Goal: Book appointment/travel/reservation

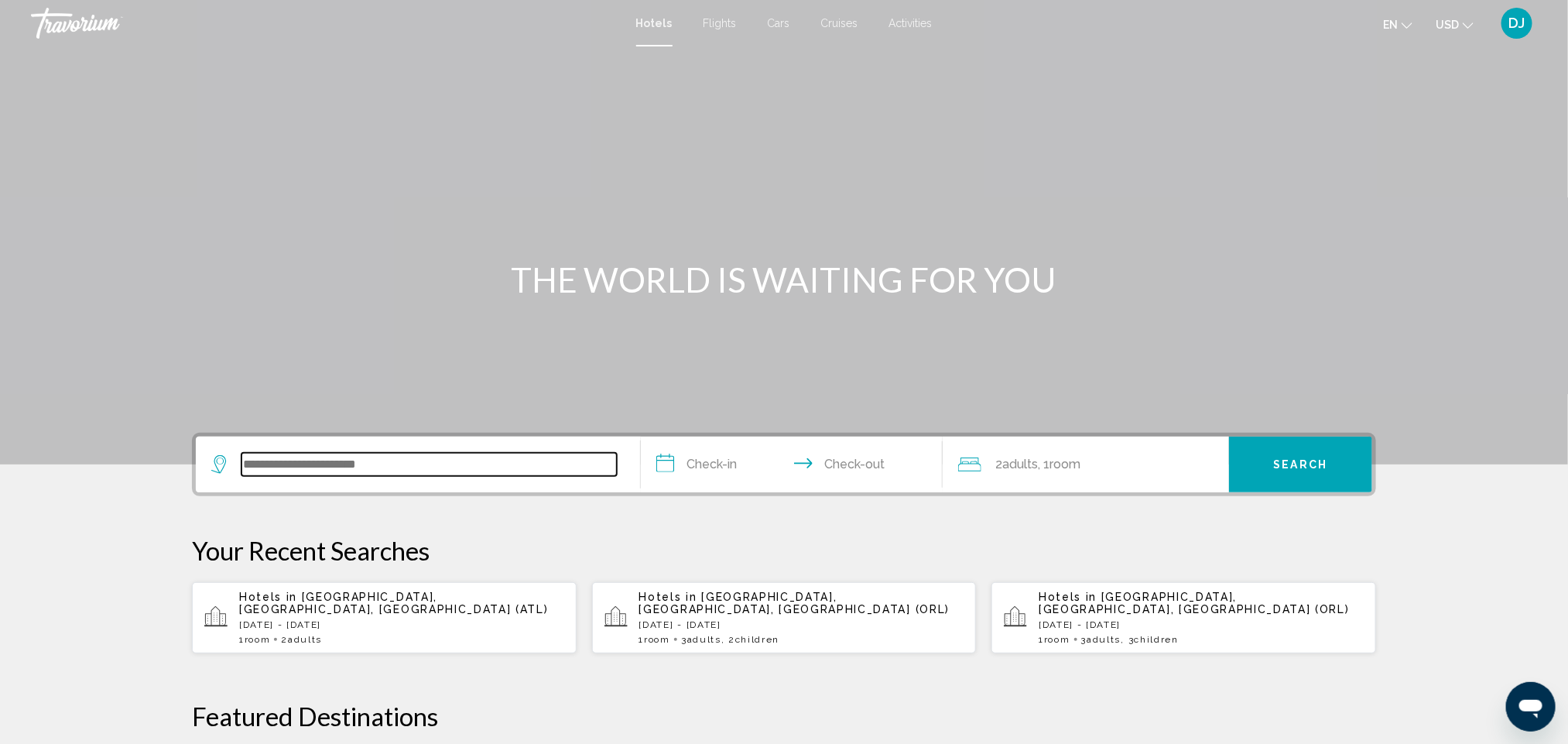
click at [298, 476] on input "Search widget" at bounding box center [429, 464] width 375 height 24
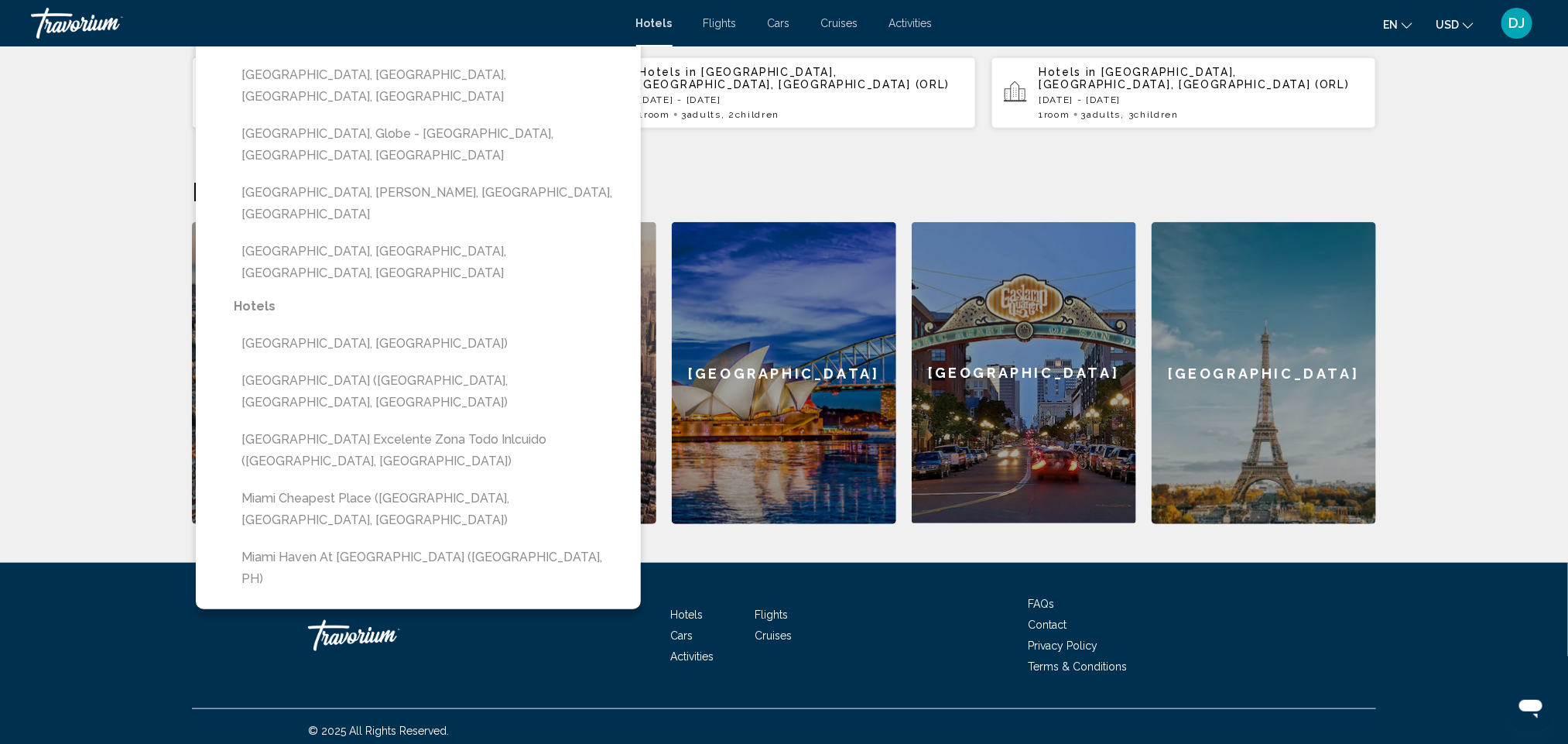
scroll to position [408, 0]
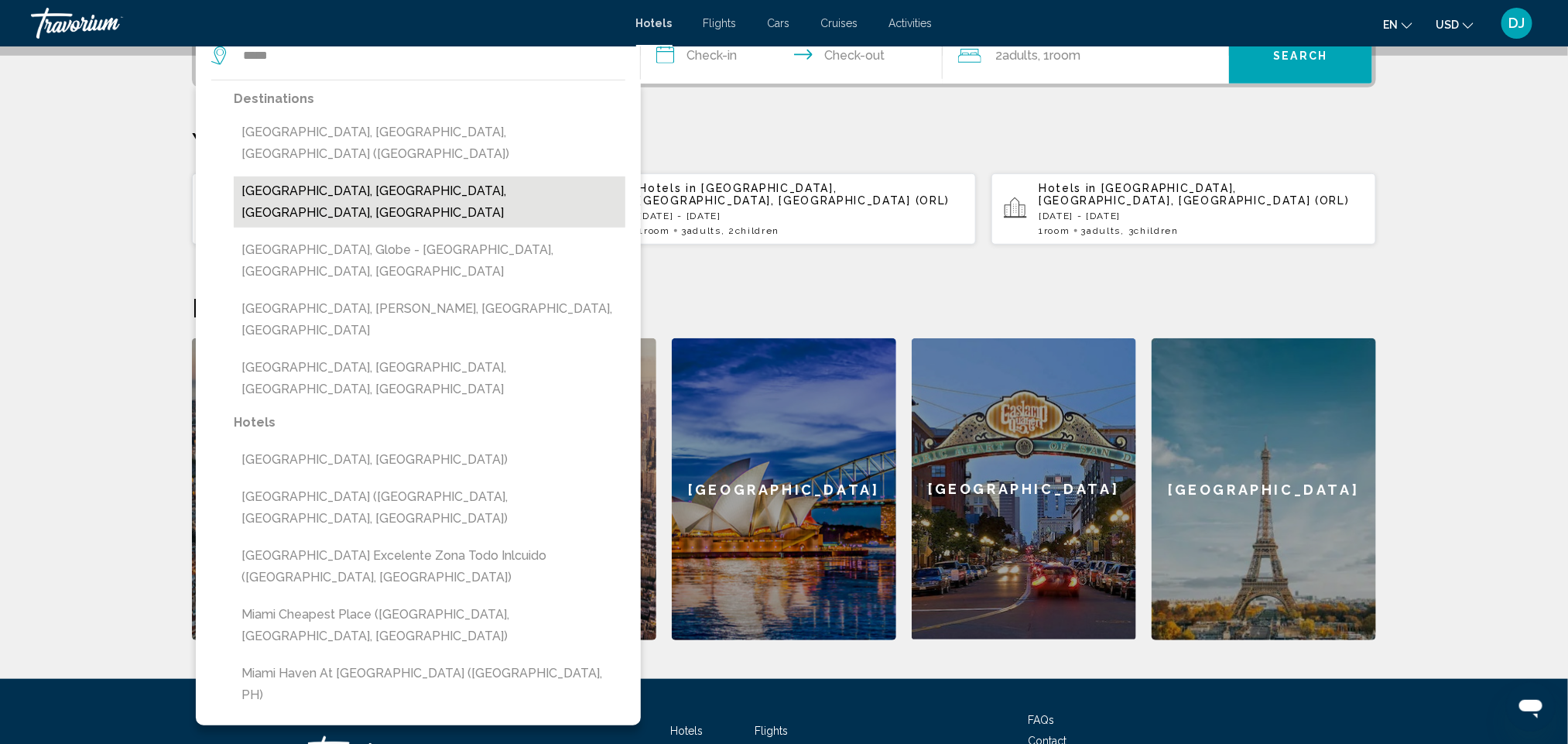
click at [342, 228] on button "[GEOGRAPHIC_DATA], [GEOGRAPHIC_DATA], [GEOGRAPHIC_DATA], [GEOGRAPHIC_DATA]" at bounding box center [429, 202] width 391 height 51
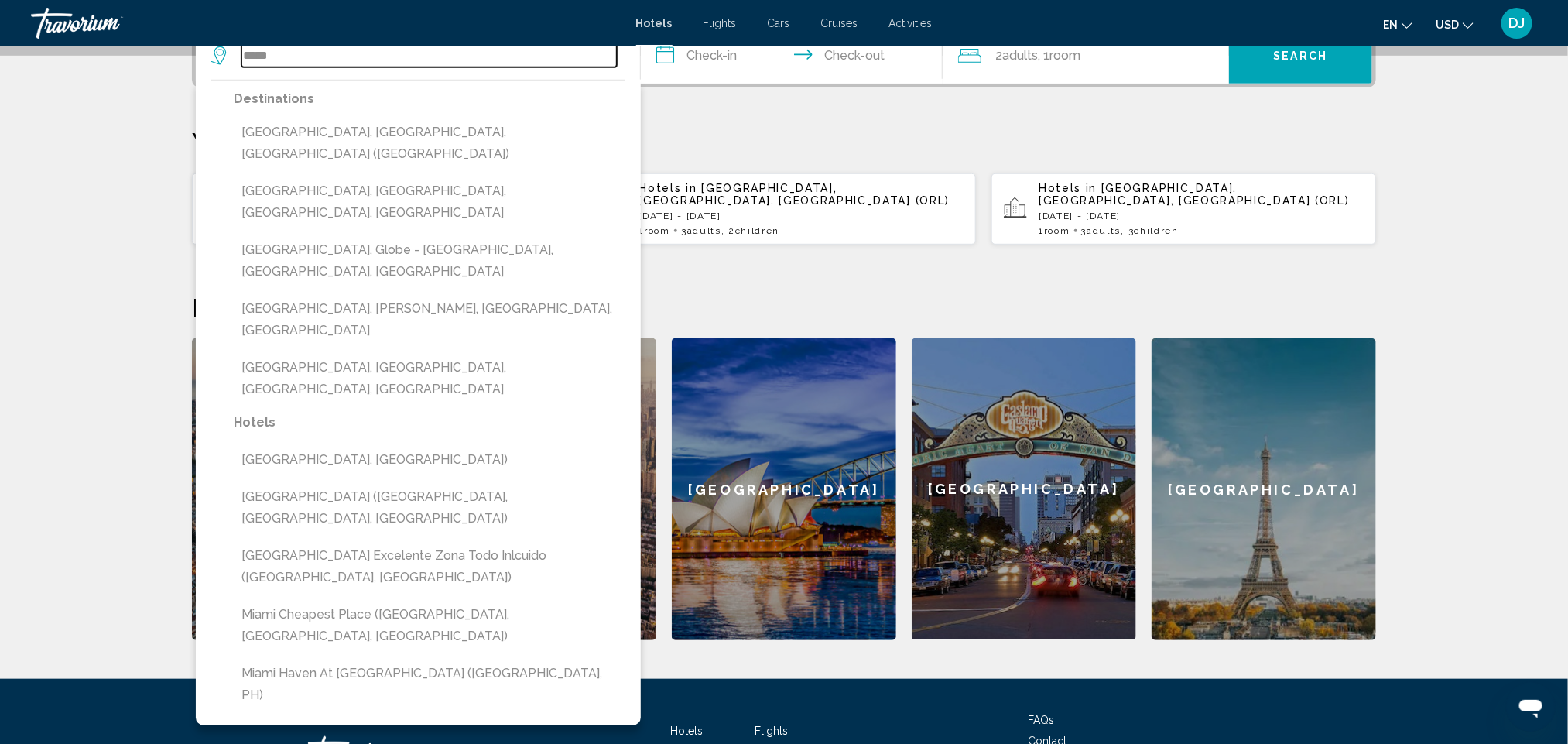
type input "**********"
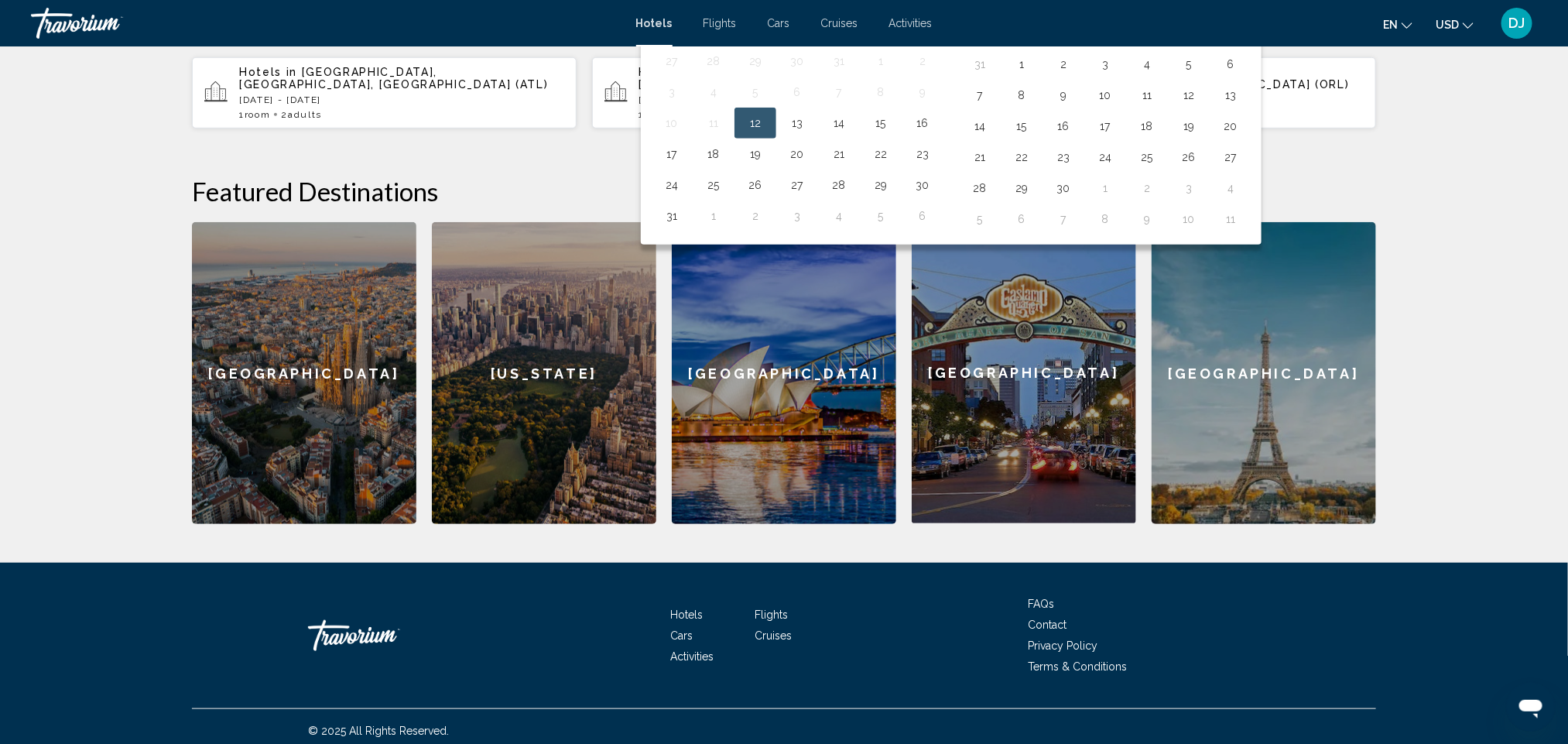
click at [1118, 75] on button "1" at bounding box center [1105, 64] width 25 height 22
click at [987, 106] on button "5" at bounding box center [980, 95] width 25 height 22
type input "**********"
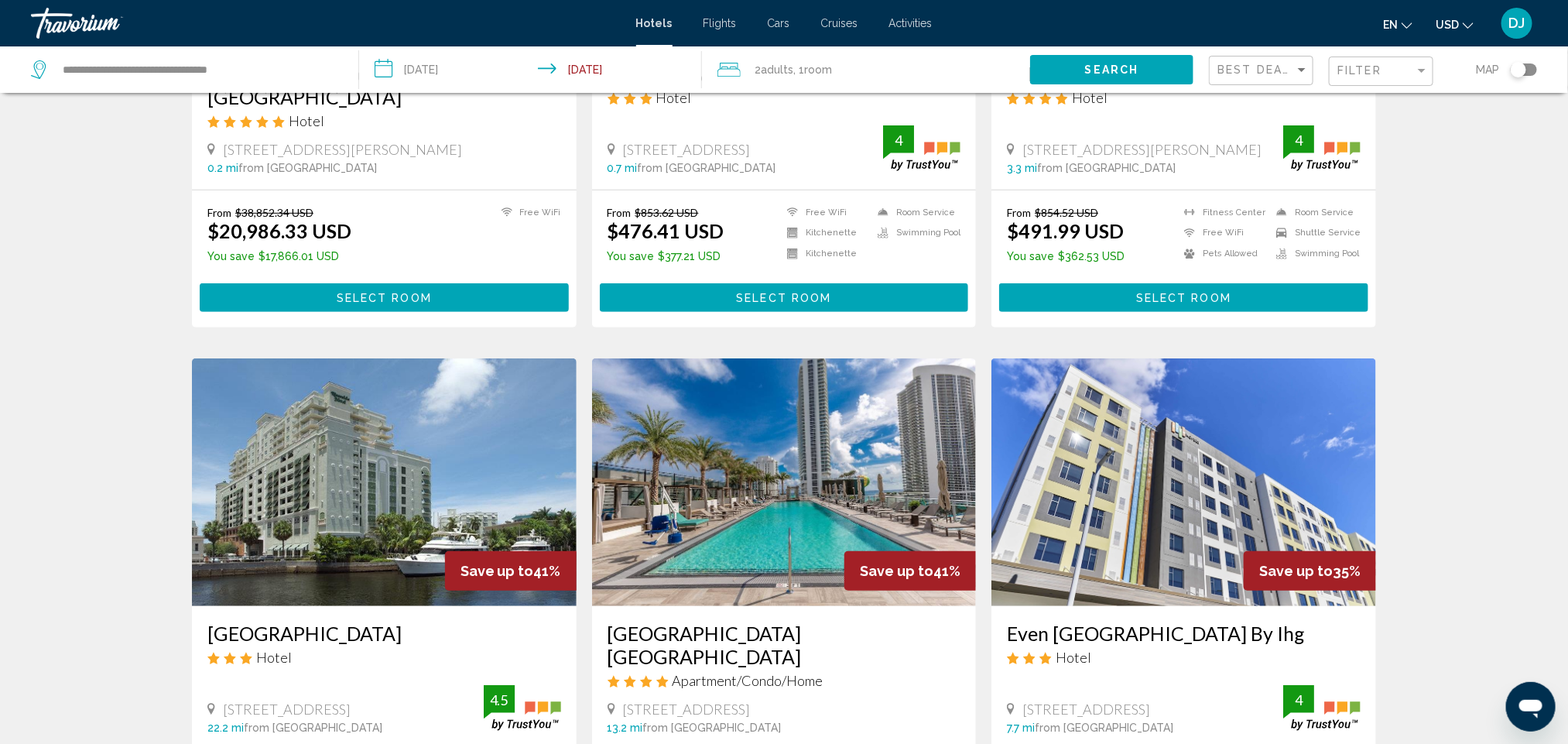
scroll to position [233, 0]
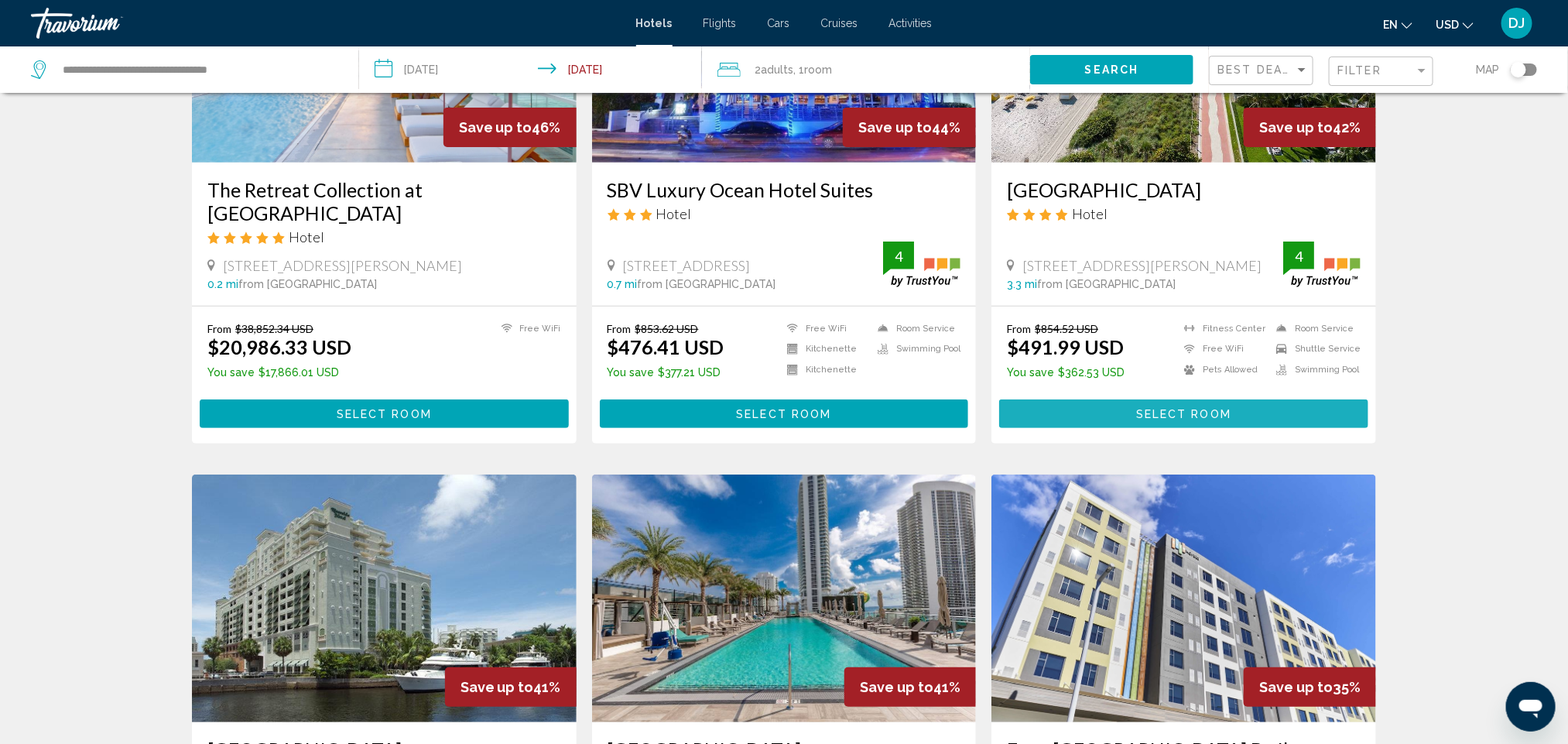
click at [1232, 421] on span "Select Room" at bounding box center [1183, 414] width 95 height 12
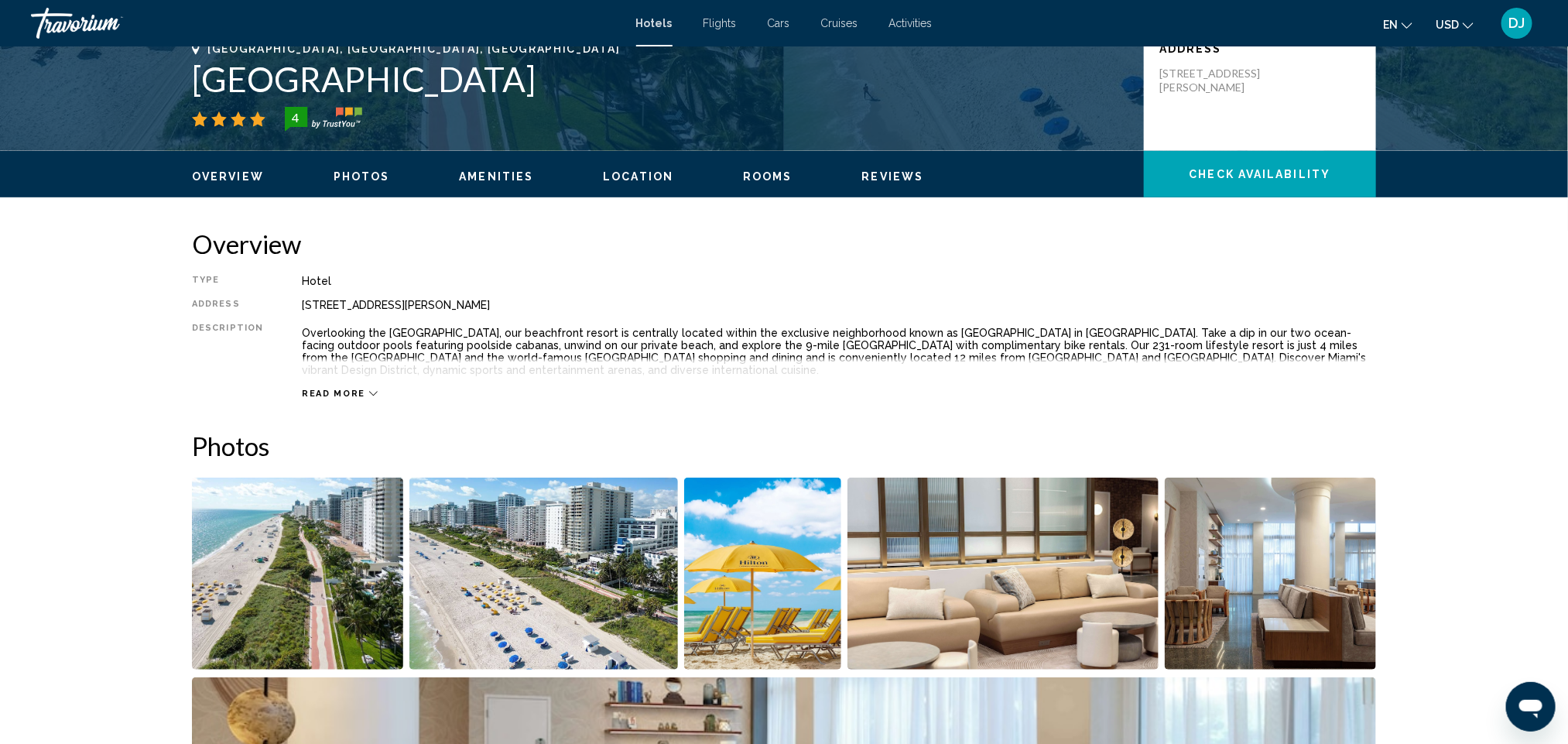
scroll to position [476, 0]
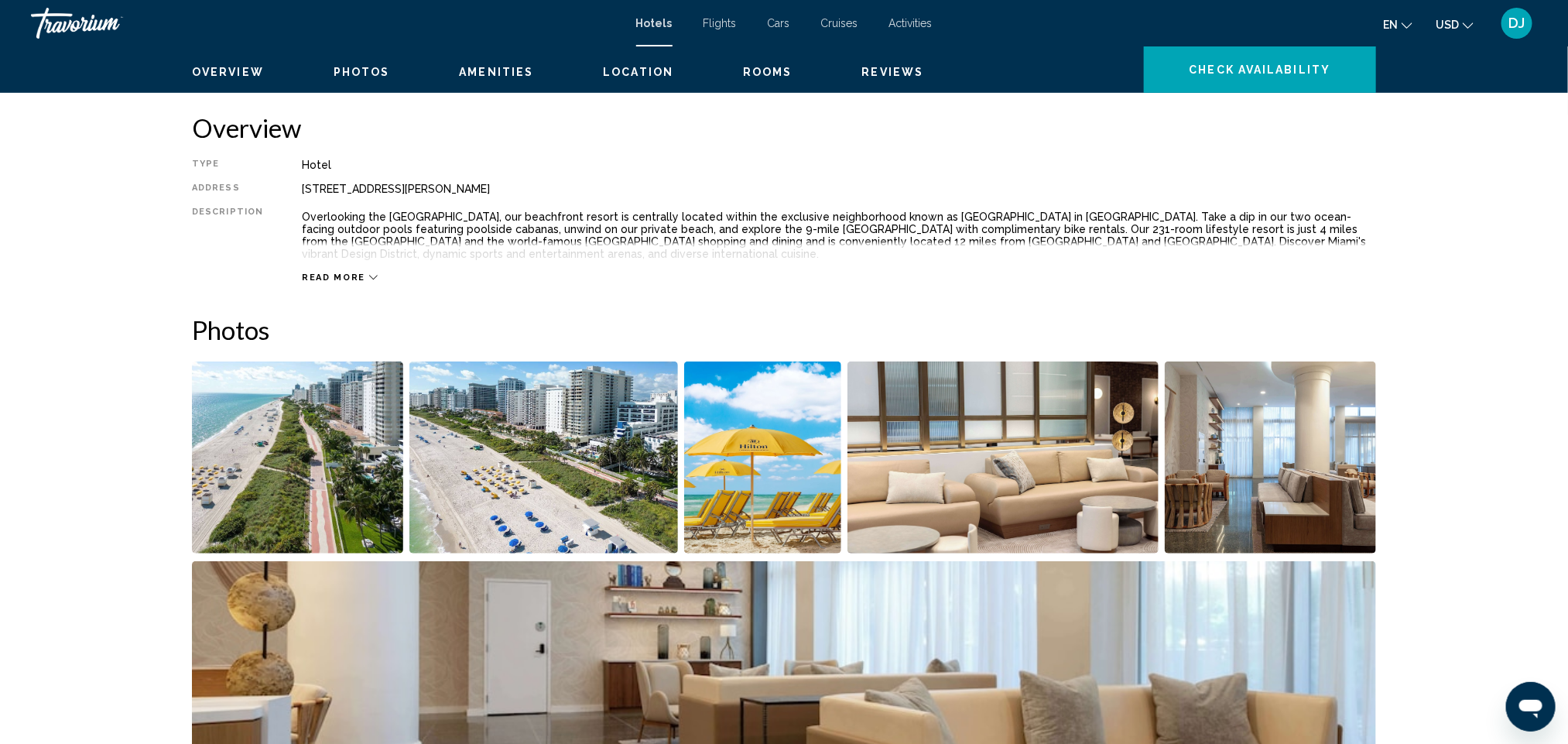
click at [370, 280] on icon "Main content" at bounding box center [373, 278] width 9 height 5
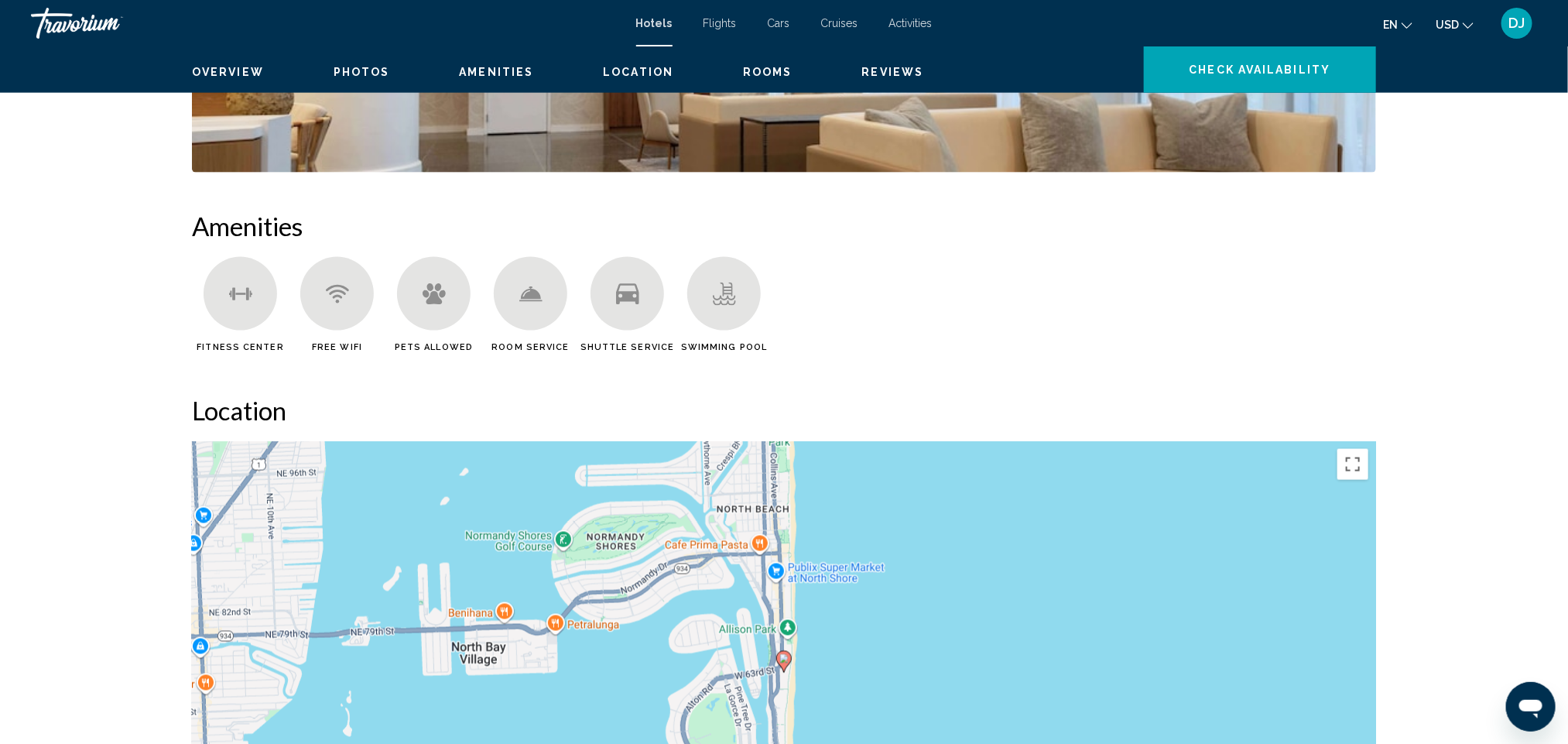
scroll to position [824, 0]
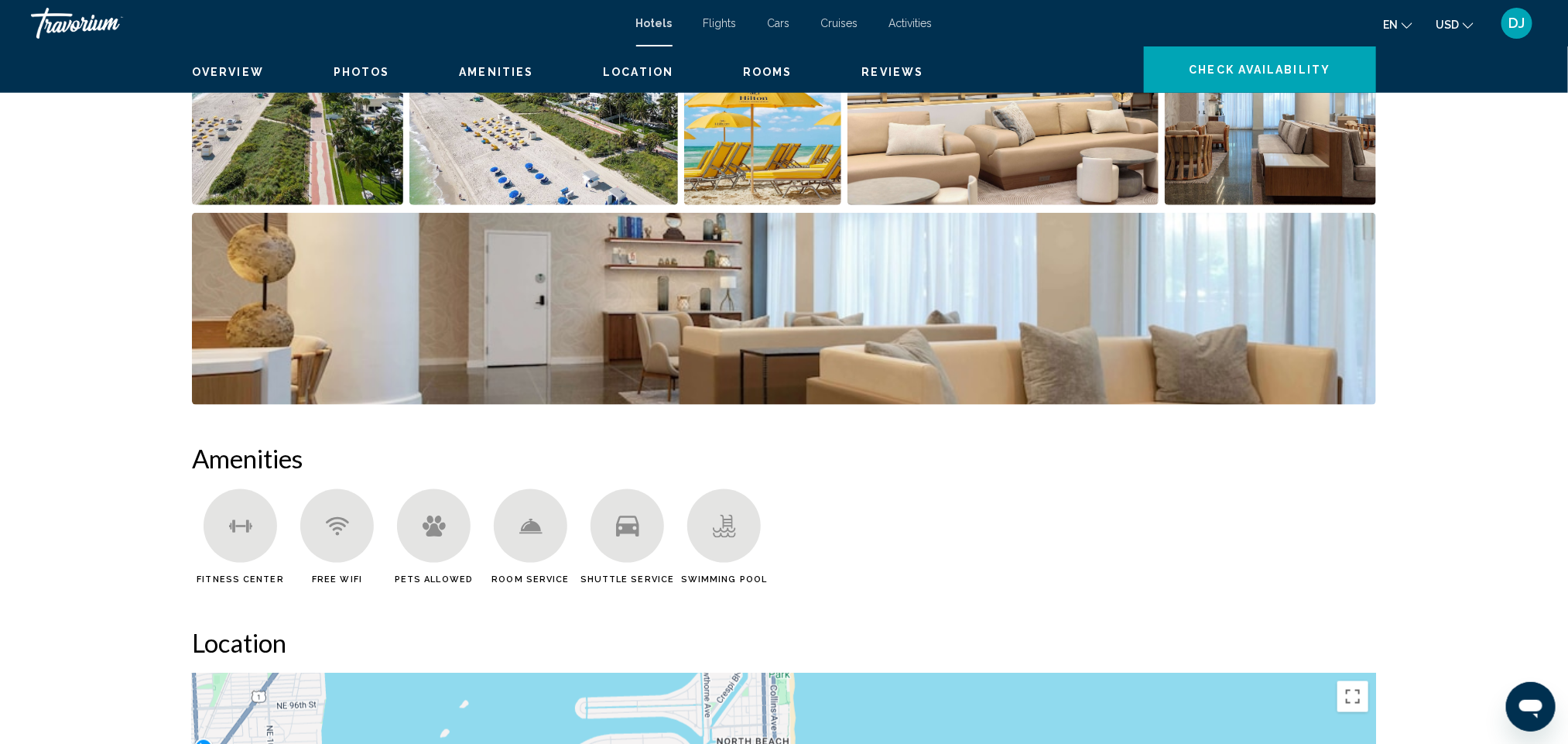
click at [793, 78] on span "Rooms" at bounding box center [767, 72] width 49 height 12
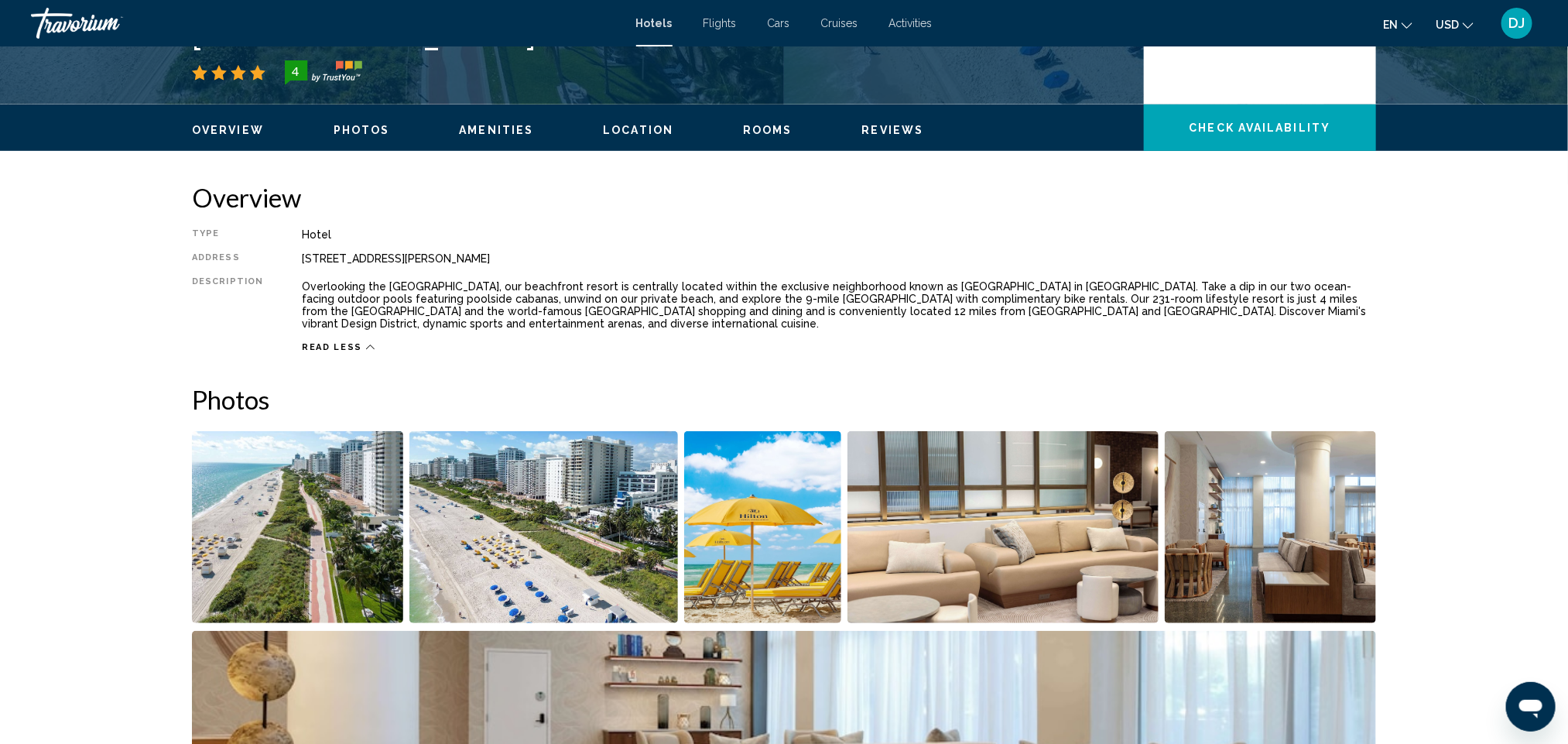
scroll to position [290, 0]
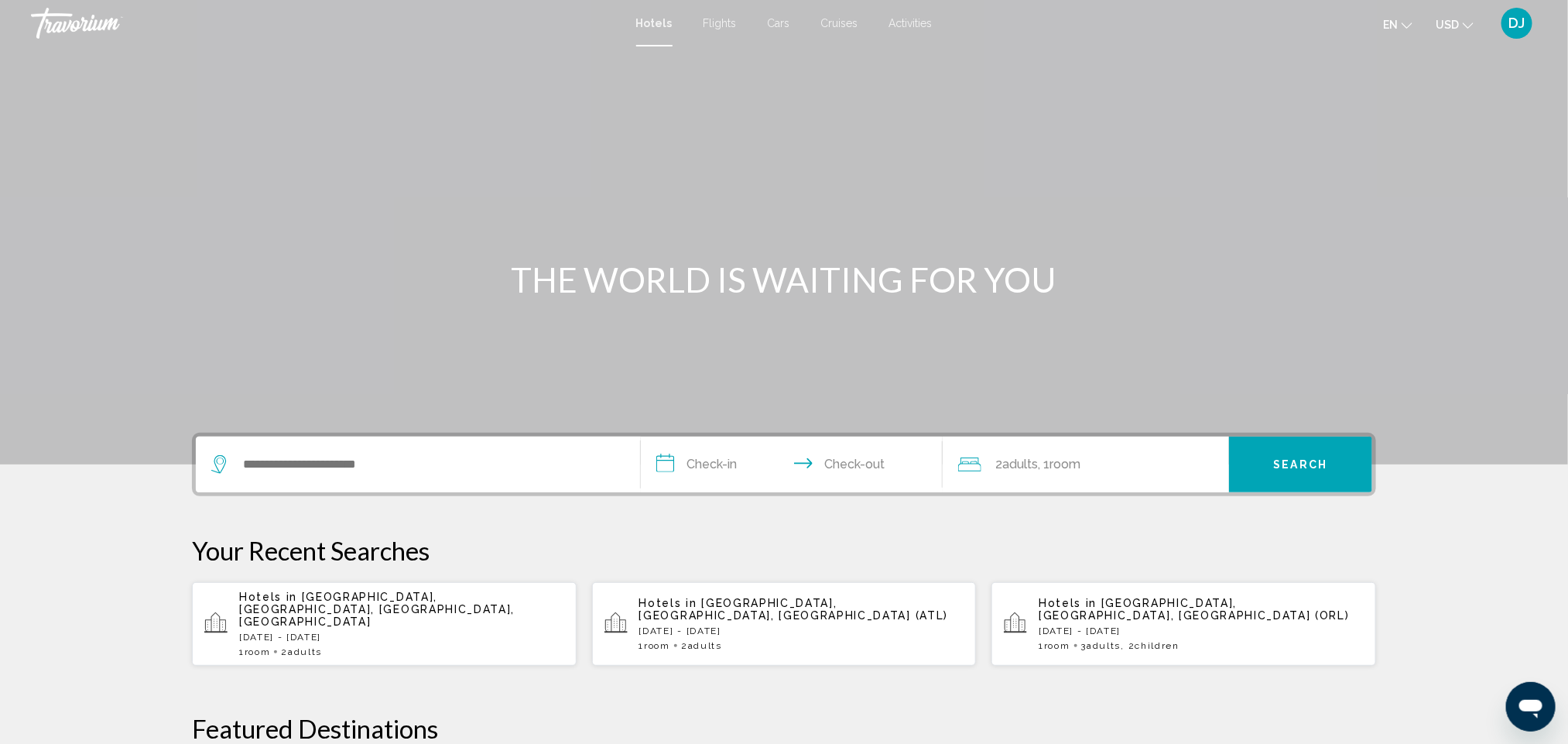
click at [933, 28] on span "Activities" at bounding box center [911, 23] width 43 height 12
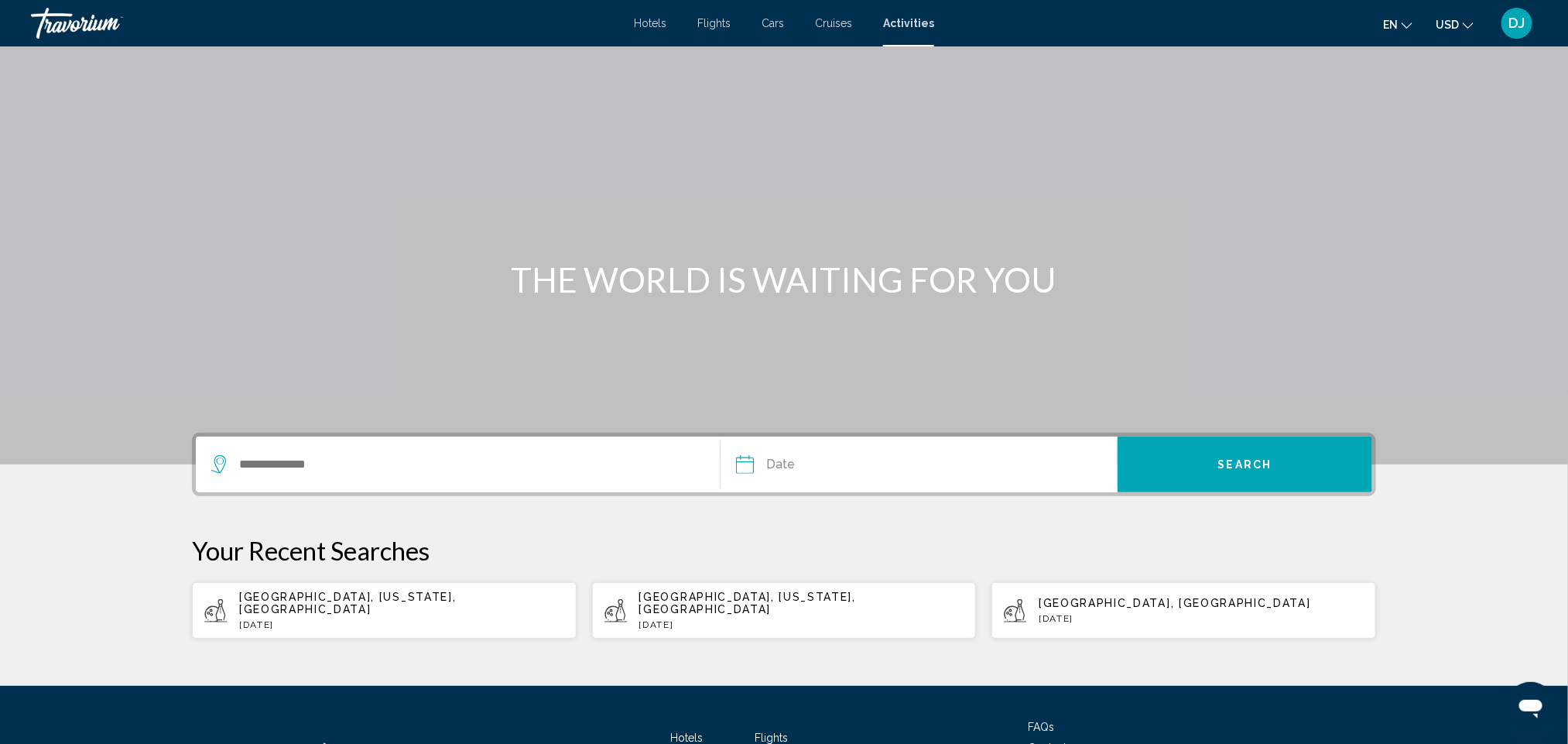
scroll to position [116, 0]
